Goal: Task Accomplishment & Management: Manage account settings

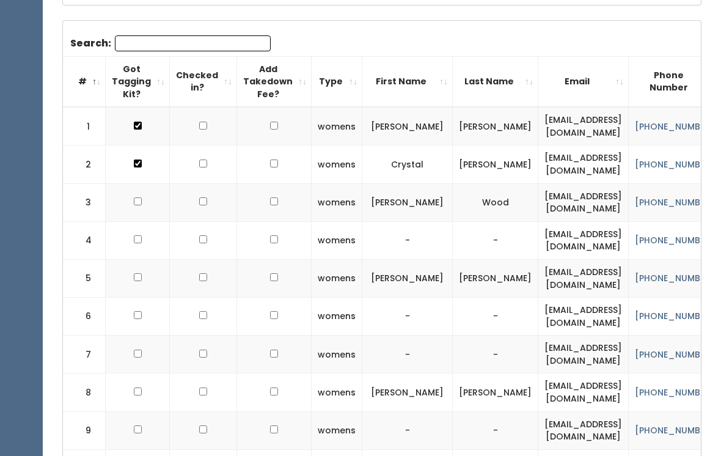
scroll to position [368, 0]
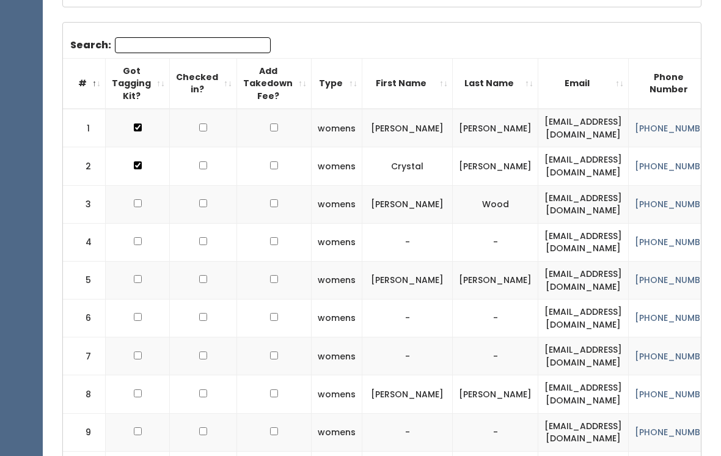
click at [111, 65] on th "Got Tagging Kit?" at bounding box center [138, 83] width 64 height 51
click at [156, 58] on th "Got Tagging Kit?" at bounding box center [138, 83] width 64 height 51
click at [148, 48] on input "Search:" at bounding box center [193, 45] width 156 height 16
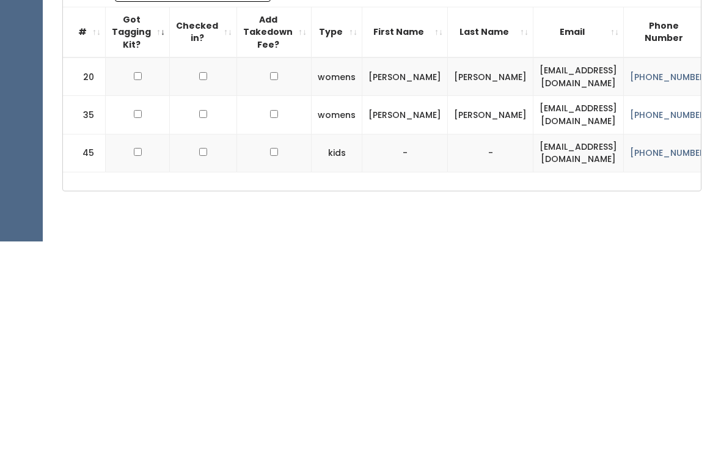
type input "[PERSON_NAME]"
click at [139, 287] on input "checkbox" at bounding box center [138, 291] width 8 height 8
checkbox input "true"
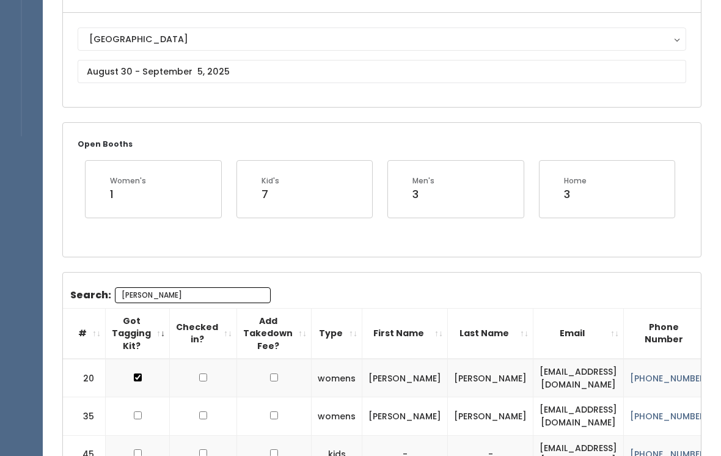
scroll to position [136, 0]
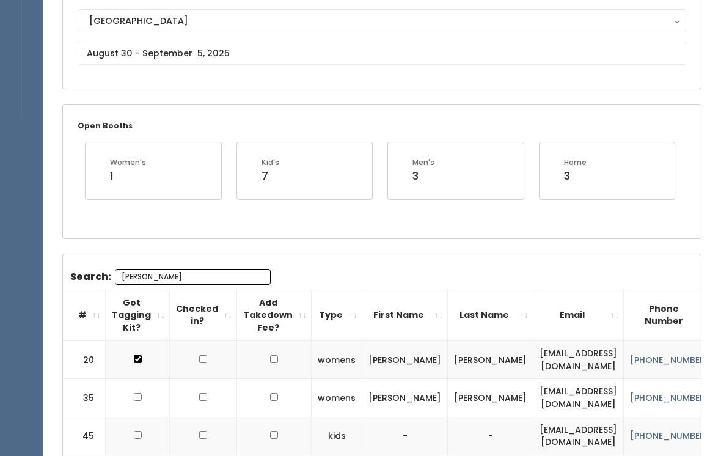
click at [149, 264] on div "Search: [PERSON_NAME] # Got Tagging Kit? Checked in? Add Takedown Fee? Type Fir…" at bounding box center [382, 364] width 638 height 219
click at [152, 269] on input "[PERSON_NAME]" at bounding box center [193, 277] width 156 height 16
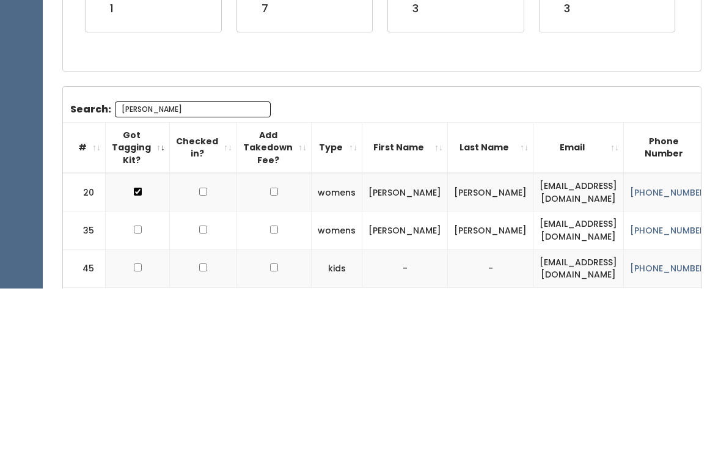
click at [161, 269] on input "[PERSON_NAME]" at bounding box center [193, 277] width 156 height 16
type input "A"
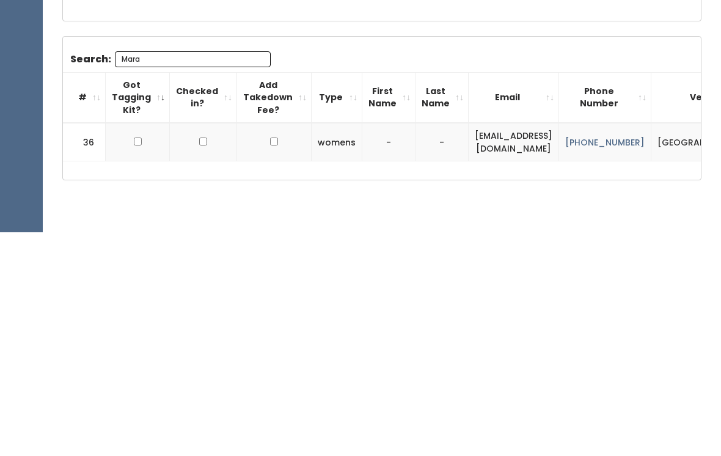
scroll to position [149, 0]
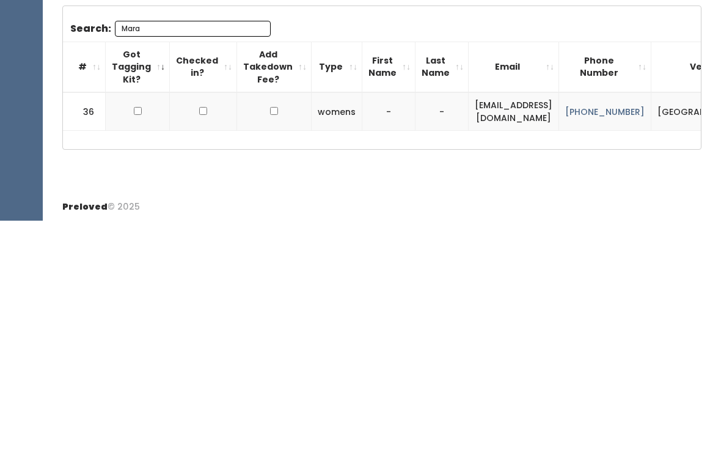
type input "Mara"
click at [136, 343] on input "checkbox" at bounding box center [138, 347] width 8 height 8
checkbox input "true"
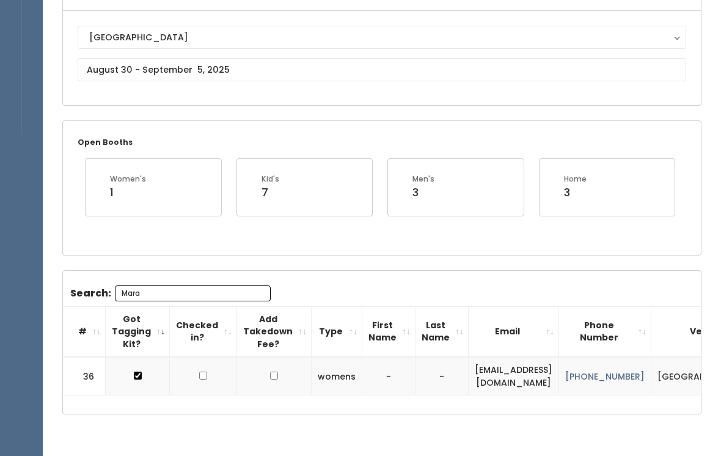
scroll to position [120, 0]
click at [209, 71] on body "EMPLOYEES Manage Bookings Booths by Week All Bookings Bookings with Booths Boot…" at bounding box center [360, 184] width 721 height 608
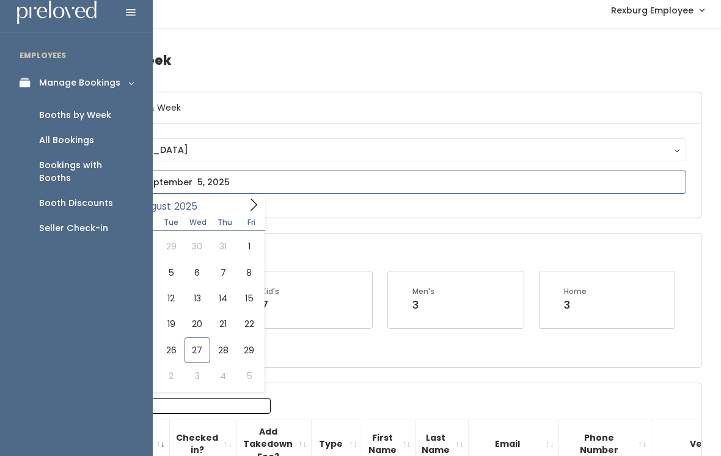
scroll to position [0, 0]
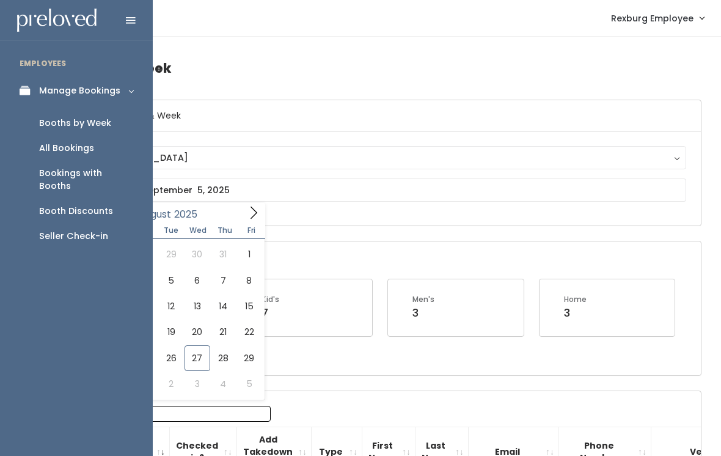
click at [111, 199] on link "Booth Discounts" at bounding box center [76, 211] width 153 height 25
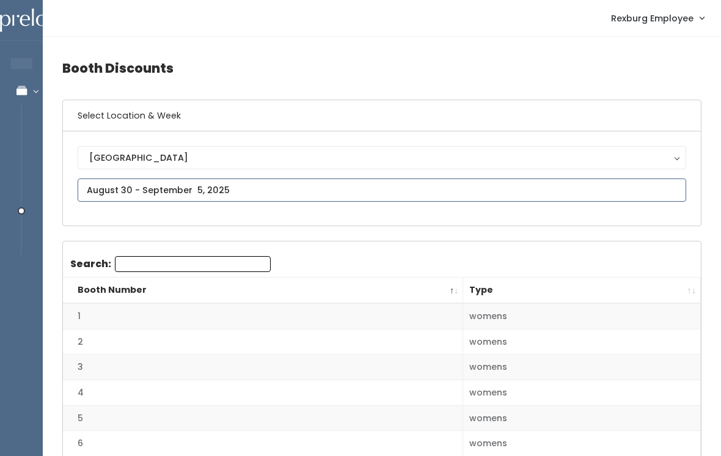
click at [327, 201] on input "text" at bounding box center [382, 189] width 609 height 23
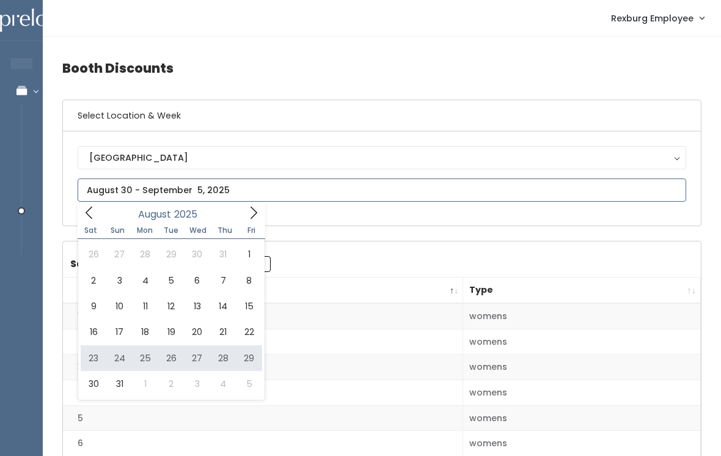
type input "August 23 to August 29"
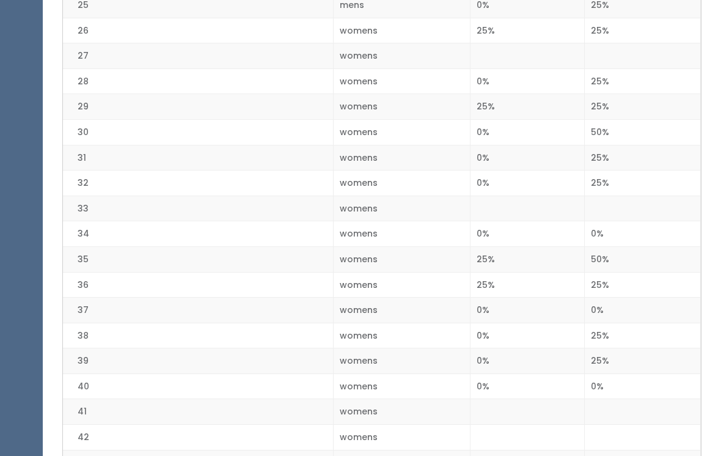
scroll to position [1348, 0]
